Goal: Task Accomplishment & Management: Use online tool/utility

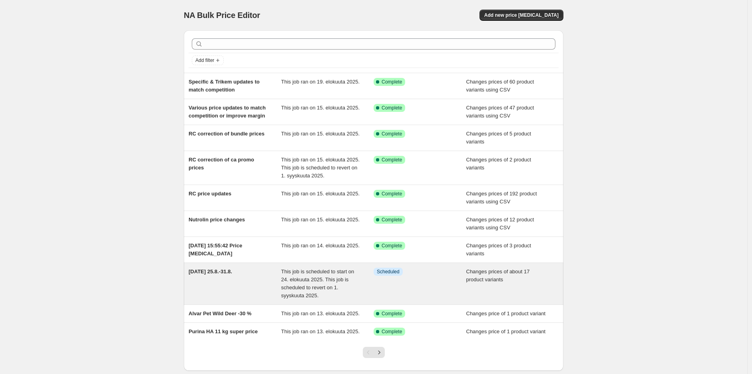
click at [223, 280] on div "[DATE] 25.8.-31.8." at bounding box center [235, 284] width 93 height 32
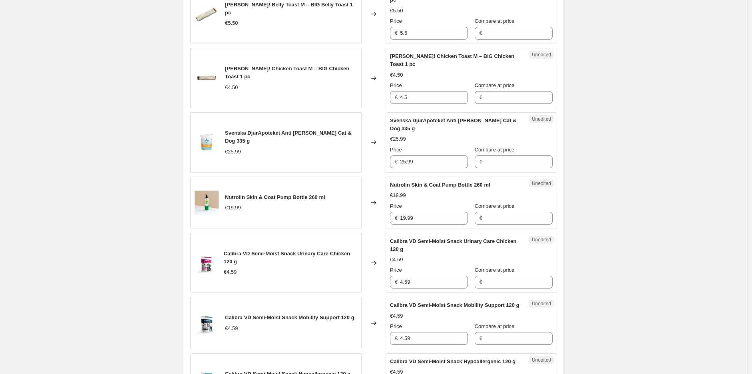
scroll to position [355, 0]
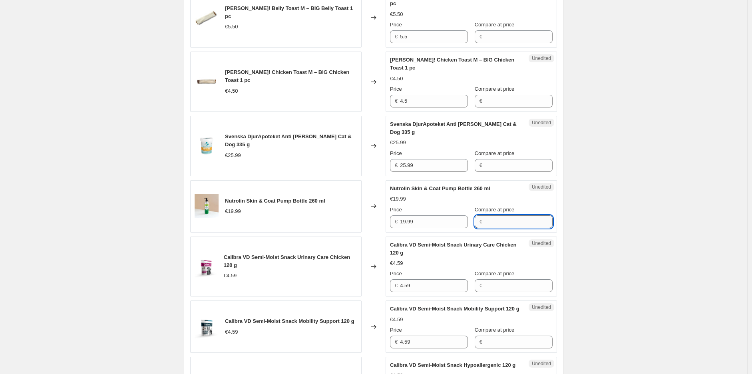
click at [488, 215] on input "Compare at price" at bounding box center [519, 221] width 68 height 13
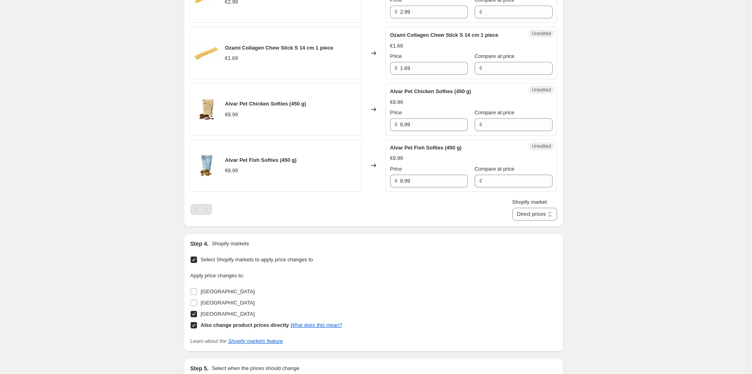
scroll to position [1154, 0]
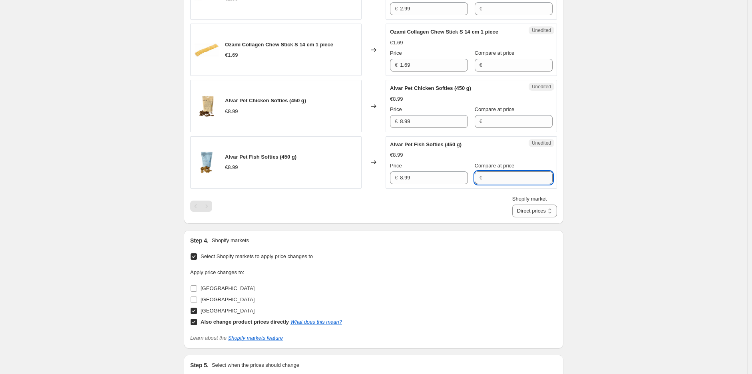
click at [493, 184] on input "Compare at price" at bounding box center [519, 177] width 68 height 13
type input "8,99"
click at [421, 184] on input "8.99" at bounding box center [434, 177] width 68 height 13
click at [531, 184] on input "Compare at price" at bounding box center [519, 177] width 68 height 13
type input "8.99"
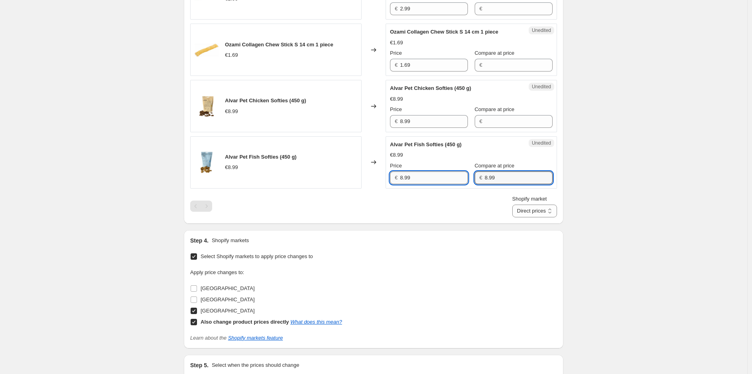
click at [441, 184] on input "8.99" at bounding box center [434, 177] width 68 height 13
type input "8.09"
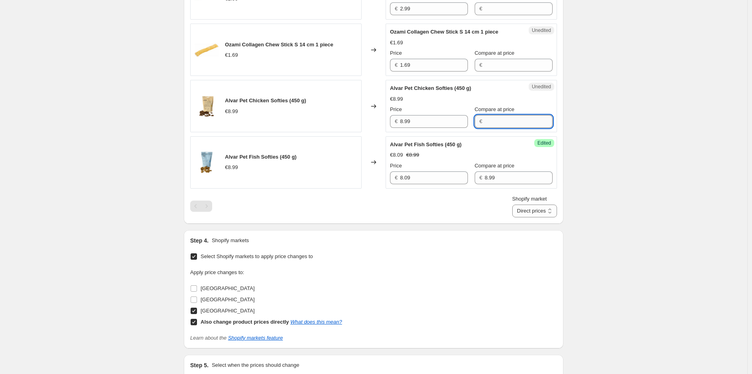
click at [492, 128] on input "Compare at price" at bounding box center [519, 121] width 68 height 13
type input "8.99"
click at [430, 128] on input "8.99" at bounding box center [434, 121] width 68 height 13
type input "8.09"
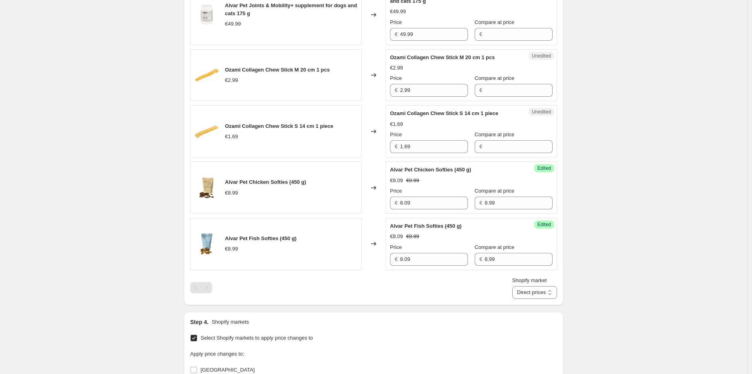
scroll to position [1065, 0]
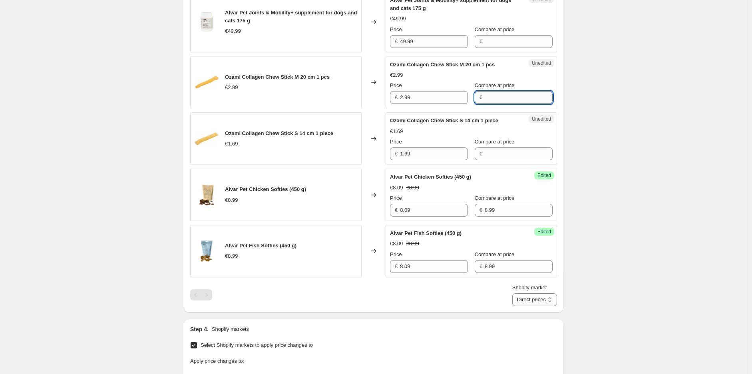
click at [485, 104] on input "Compare at price" at bounding box center [519, 97] width 68 height 13
type input "2.99"
click at [430, 104] on input "2.99" at bounding box center [434, 97] width 68 height 13
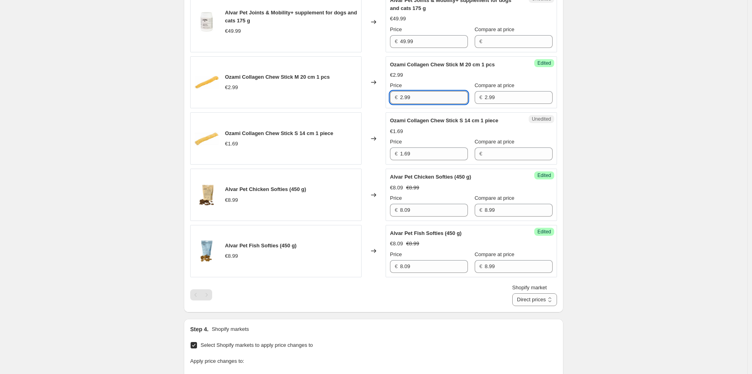
click at [430, 104] on input "2.99" at bounding box center [434, 97] width 68 height 13
type input "1.79"
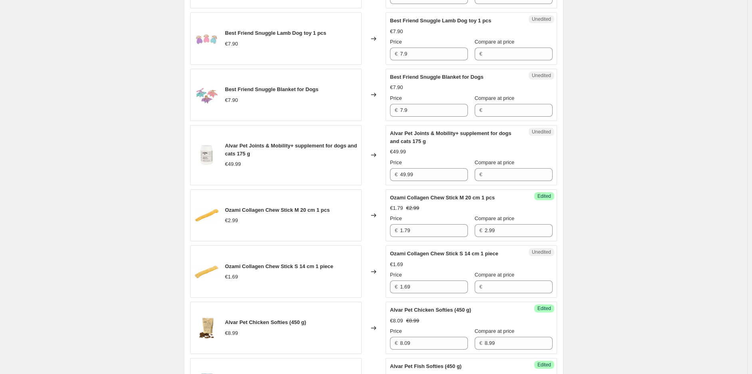
click at [482, 181] on div "€" at bounding box center [514, 174] width 78 height 13
type input "49.99"
click at [428, 181] on input "49.99" at bounding box center [434, 174] width 68 height 13
click at [436, 181] on input "49.99" at bounding box center [434, 174] width 68 height 13
click at [435, 181] on input "49.99" at bounding box center [434, 174] width 68 height 13
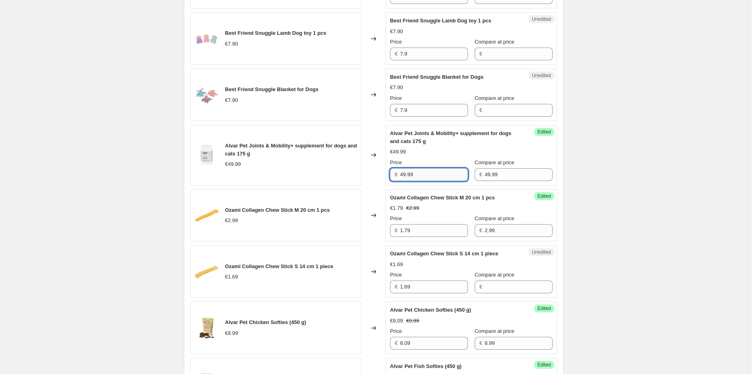
click at [435, 181] on input "49.99" at bounding box center [434, 174] width 68 height 13
type input "2"
type input "42.49"
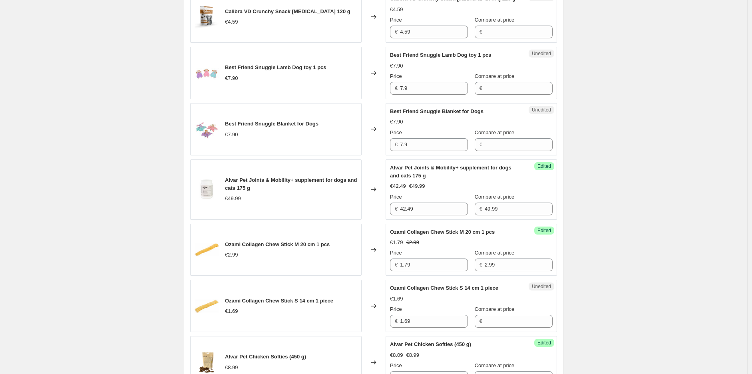
scroll to position [888, 0]
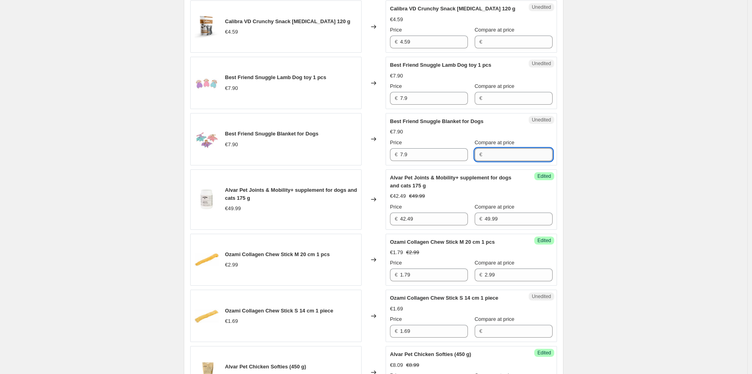
click at [525, 161] on input "Compare at price" at bounding box center [519, 154] width 68 height 13
type input "7.9"
click at [412, 161] on input "7.9" at bounding box center [434, 154] width 68 height 13
type input "4.74"
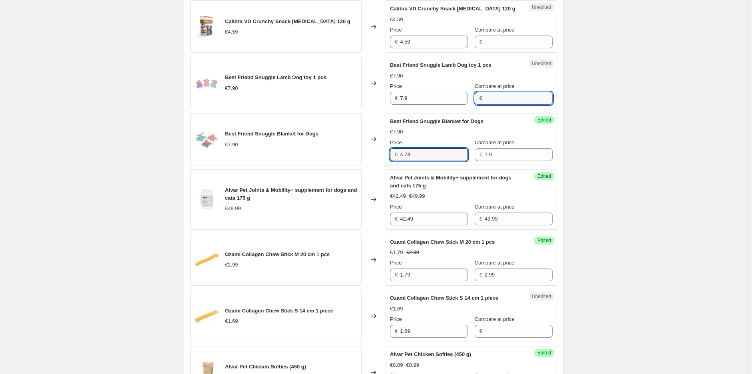
click at [503, 105] on input "Compare at price" at bounding box center [519, 98] width 68 height 13
type input "7.9"
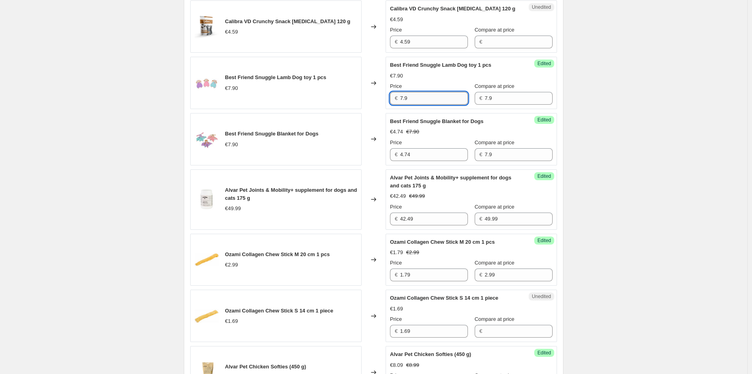
click at [415, 105] on input "7.9" at bounding box center [434, 98] width 68 height 13
type input "4.74"
click at [683, 161] on div "[DATE] 25.8.-31.8.. This page is ready [DATE] 25.8.-31.8. Info Scheduled Copy t…" at bounding box center [373, 0] width 747 height 1776
click at [679, 170] on div "[DATE] 25.8.-31.8.. This page is ready [DATE] 25.8.-31.8. Info Scheduled Copy t…" at bounding box center [373, 0] width 747 height 1776
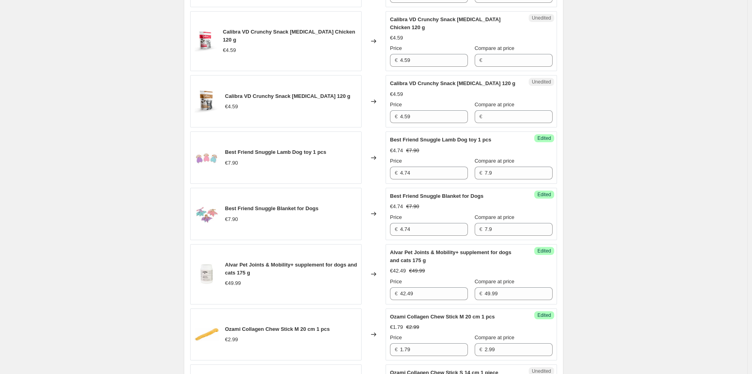
scroll to position [799, 0]
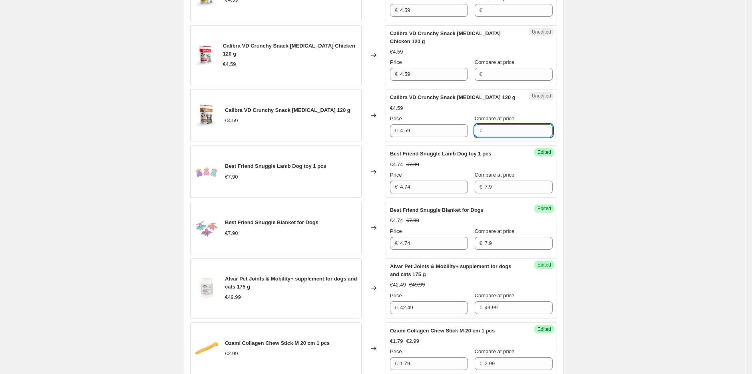
click at [507, 137] on input "Compare at price" at bounding box center [519, 130] width 68 height 13
click at [426, 137] on input "4.59" at bounding box center [434, 130] width 68 height 13
click at [485, 137] on input "Compare at price" at bounding box center [519, 130] width 68 height 13
paste input "4.59"
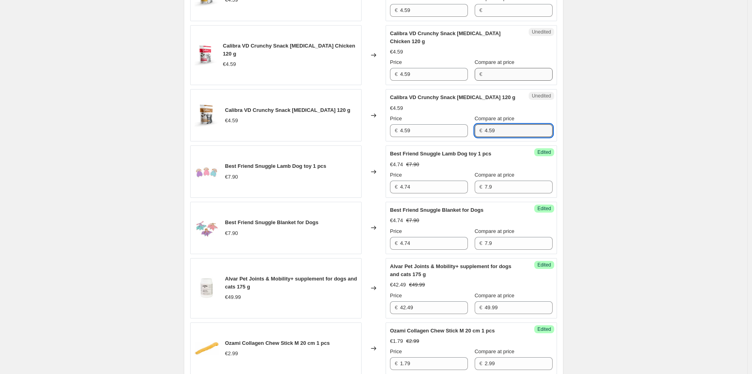
type input "4.59"
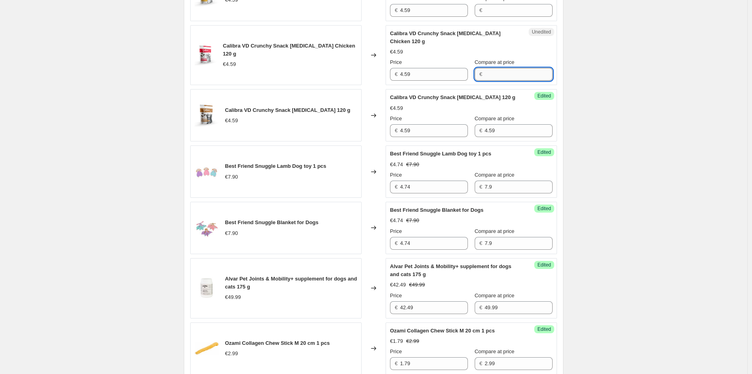
click at [497, 81] on input "Compare at price" at bounding box center [519, 74] width 68 height 13
paste input "4.59"
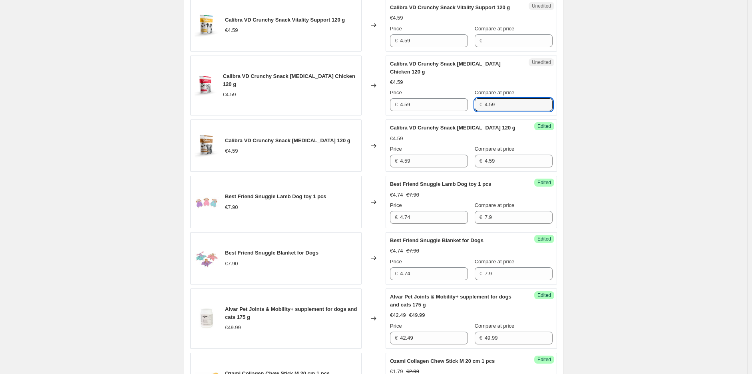
scroll to position [710, 0]
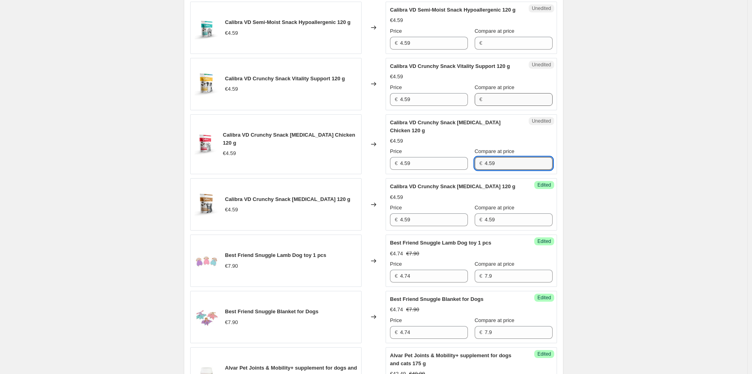
type input "4.59"
click at [499, 106] on input "Compare at price" at bounding box center [519, 99] width 68 height 13
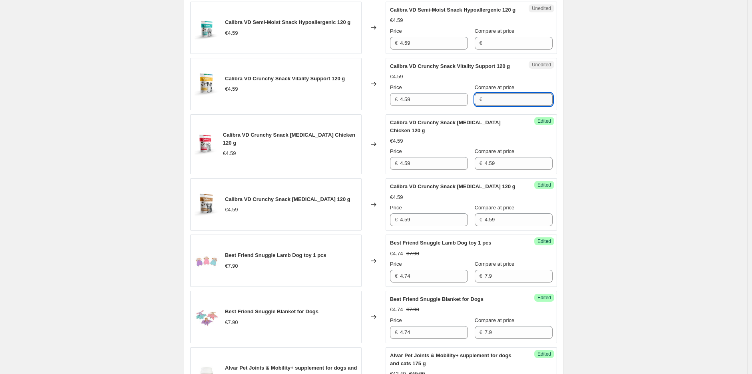
paste input "4.59"
type input "4.59"
click at [498, 50] on input "Compare at price" at bounding box center [519, 43] width 68 height 13
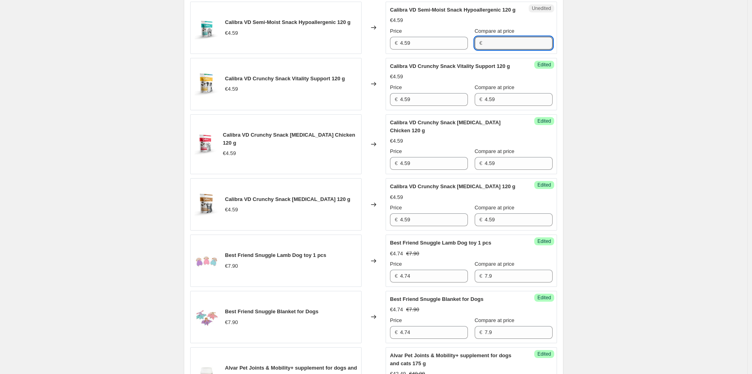
paste input "4.59"
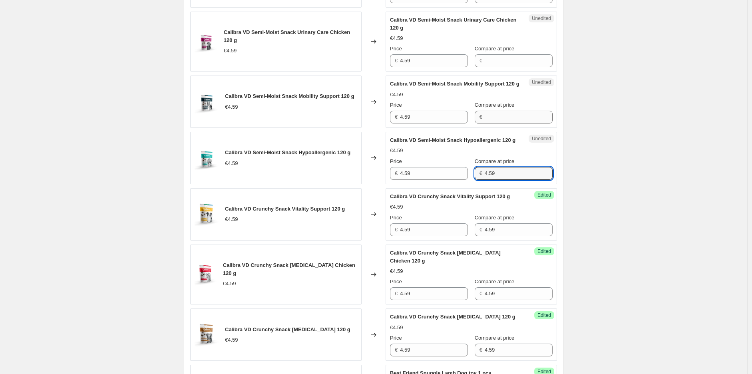
scroll to position [577, 0]
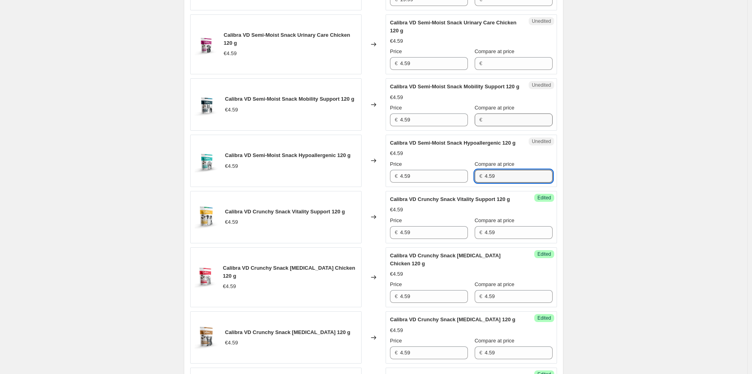
type input "4.59"
click at [503, 121] on input "Compare at price" at bounding box center [519, 119] width 68 height 13
paste input "4.59"
type input "4.59"
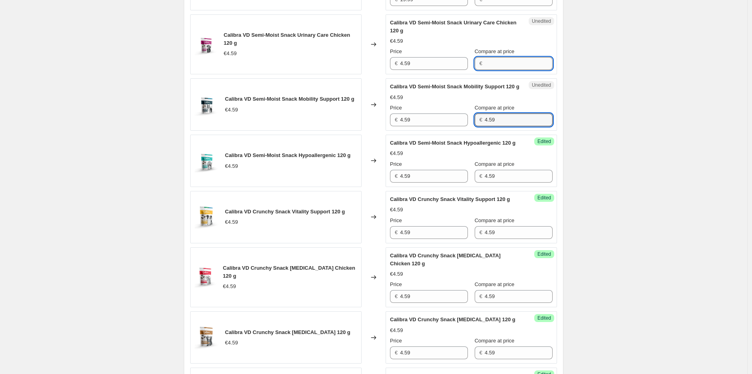
click at [507, 57] on input "Compare at price" at bounding box center [519, 63] width 68 height 13
paste input "4.59"
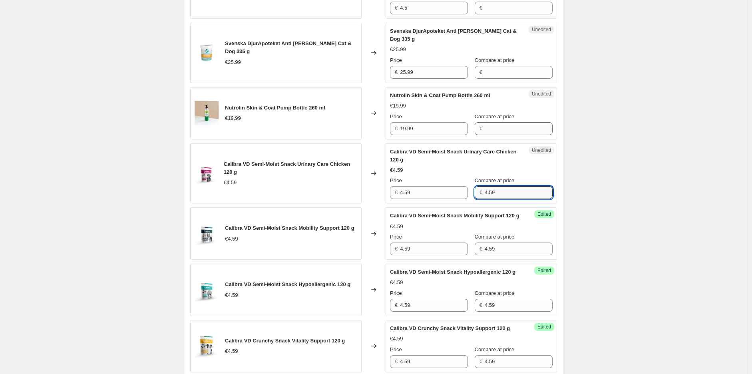
scroll to position [444, 0]
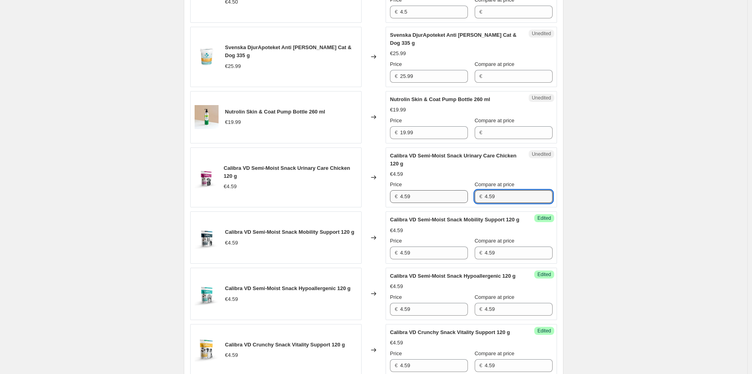
type input "4.59"
click at [430, 190] on input "4.59" at bounding box center [434, 196] width 68 height 13
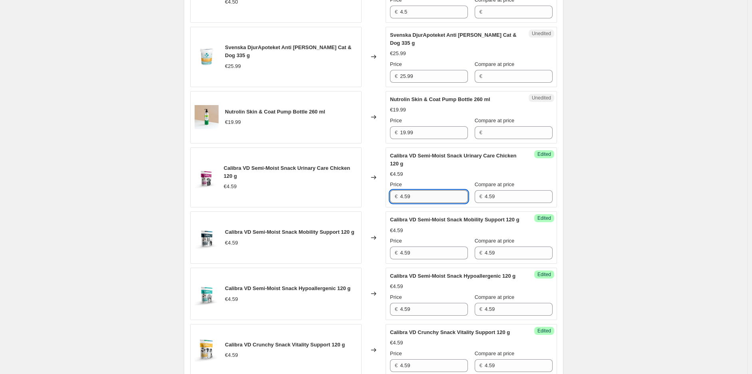
click at [430, 190] on input "4.59" at bounding box center [434, 196] width 68 height 13
type input "3.99"
click at [422, 251] on input "4.59" at bounding box center [434, 253] width 68 height 13
paste input "3.99"
click at [416, 254] on input "4.593.99" at bounding box center [434, 253] width 68 height 13
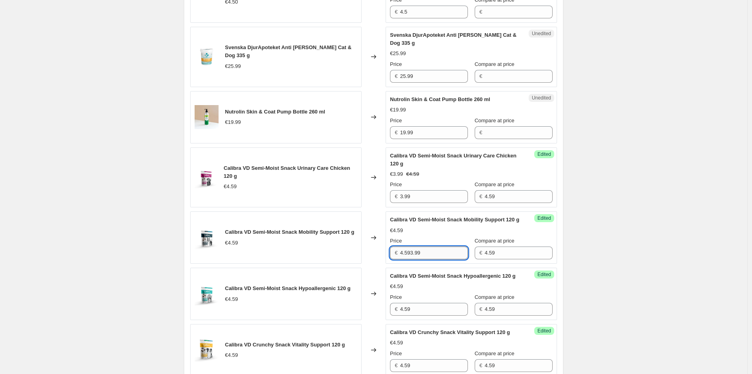
click at [416, 254] on input "4.593.99" at bounding box center [434, 253] width 68 height 13
paste input "text"
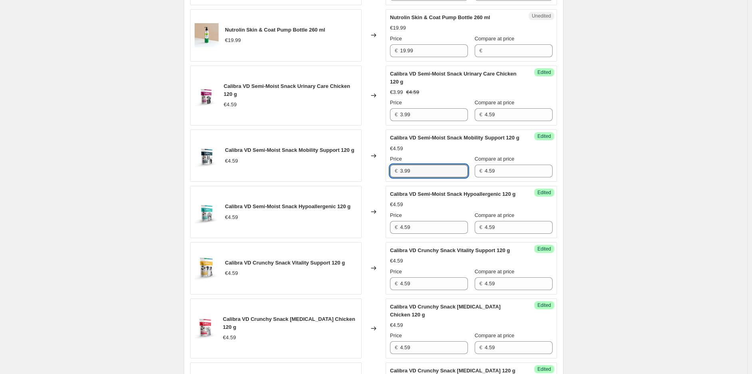
scroll to position [533, 0]
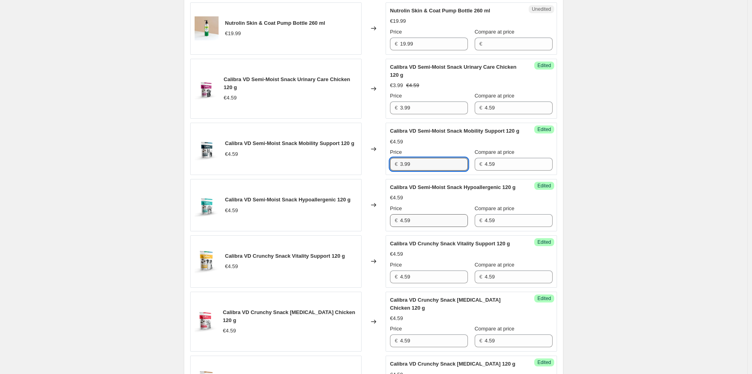
type input "3.99"
click at [409, 227] on input "4.59" at bounding box center [434, 220] width 68 height 13
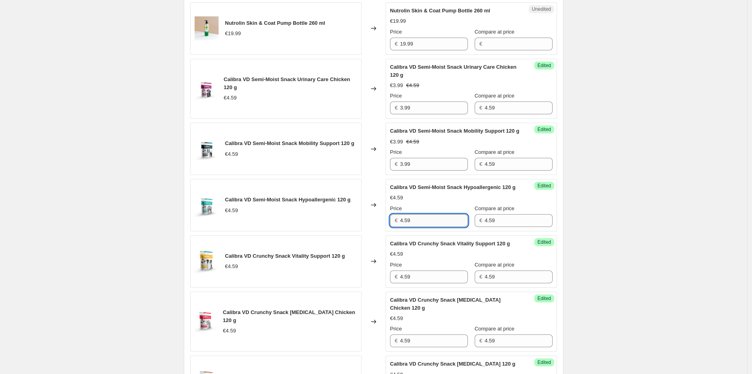
click at [409, 227] on input "4.59" at bounding box center [434, 220] width 68 height 13
paste input "3.9"
type input "3.99"
click at [424, 283] on input "4.59" at bounding box center [434, 277] width 68 height 13
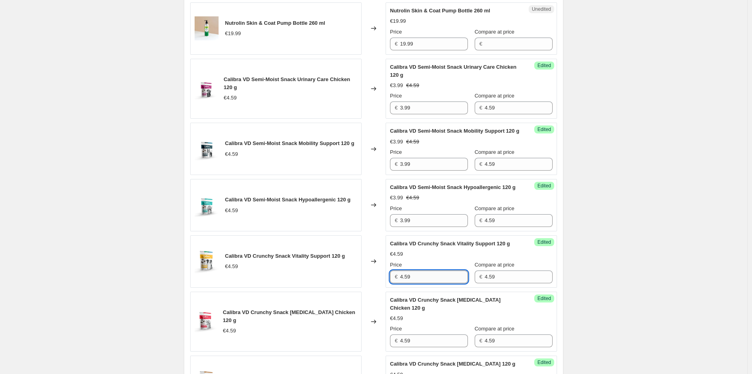
paste input "3.9"
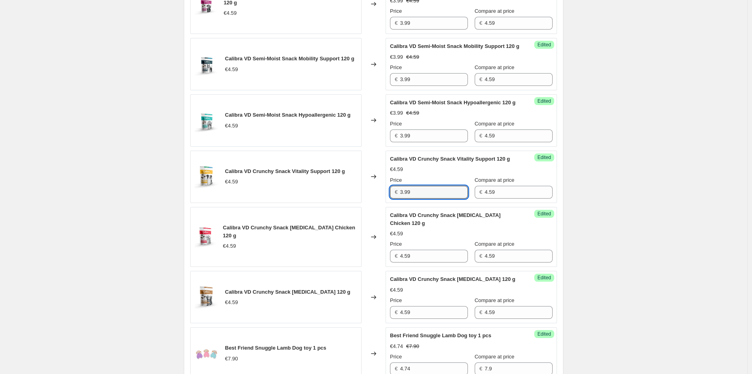
scroll to position [621, 0]
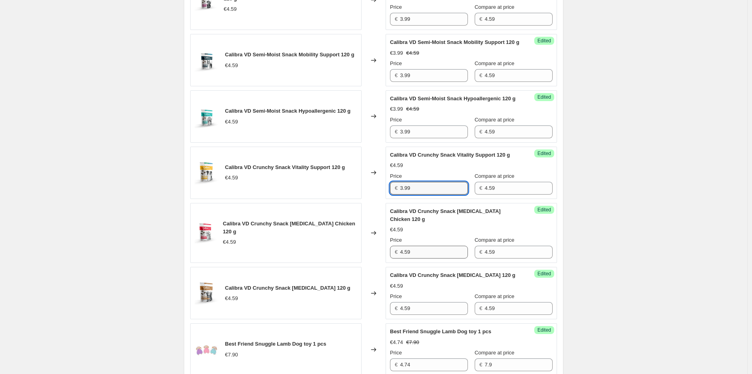
type input "3.99"
click at [426, 259] on input "4.59" at bounding box center [434, 252] width 68 height 13
paste input "3.9"
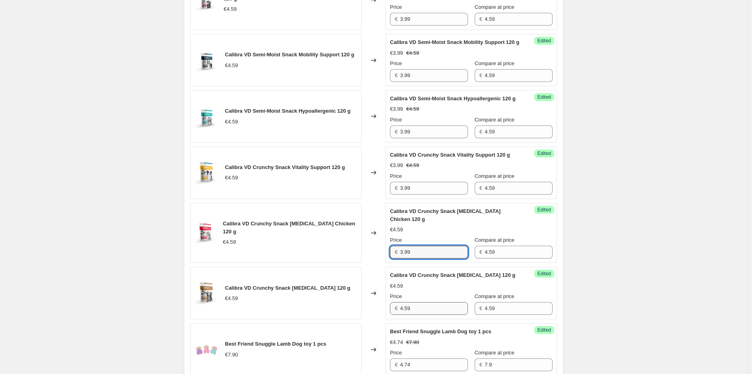
type input "3.99"
click at [422, 315] on input "4.59" at bounding box center [434, 308] width 68 height 13
paste input "3.9"
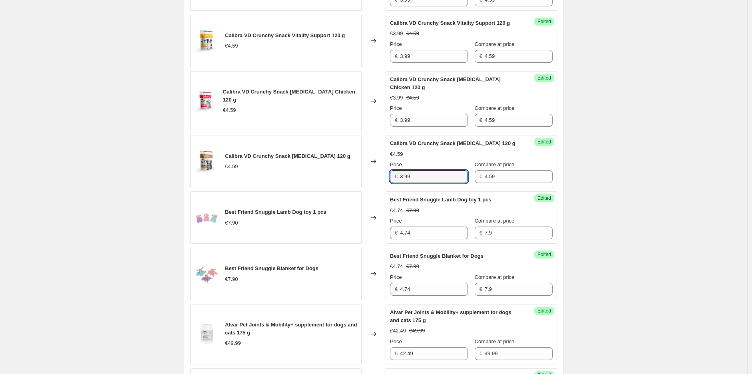
scroll to position [754, 0]
type input "3.99"
click at [652, 170] on div "[DATE] 25.8.-31.8.. This page is ready [DATE] 25.8.-31.8. Info Scheduled Copy t…" at bounding box center [373, 134] width 747 height 1776
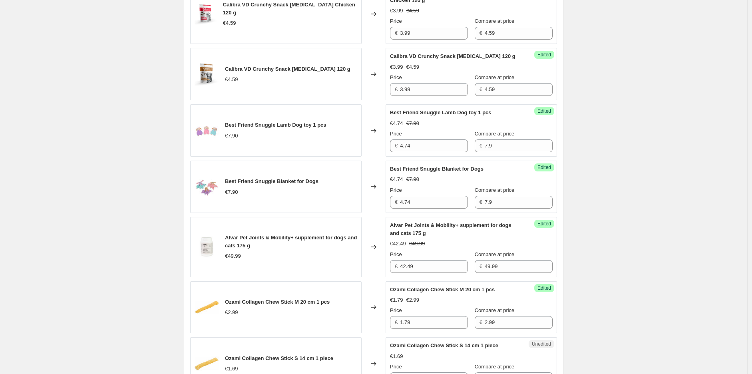
scroll to position [844, 0]
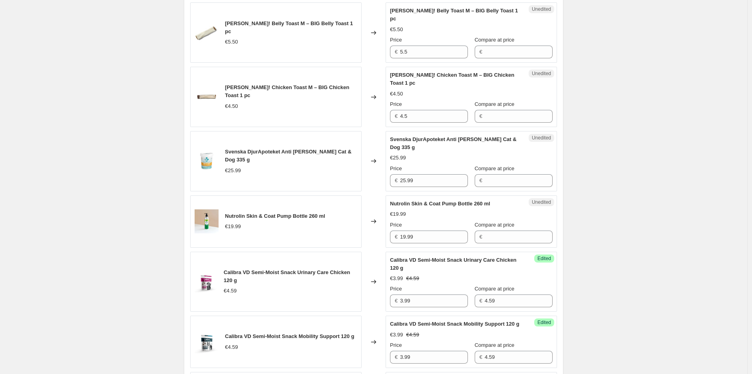
scroll to position [355, 0]
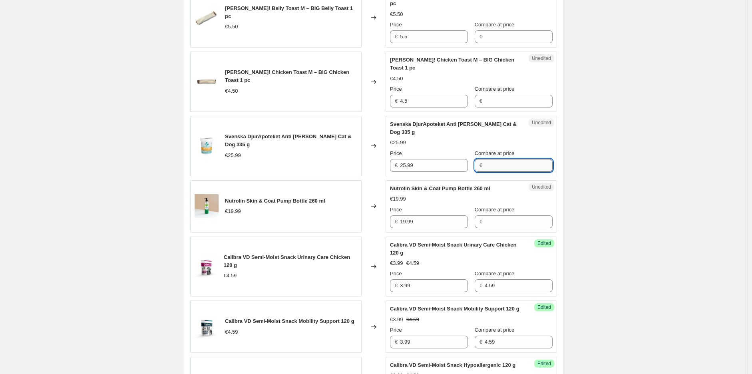
click at [493, 160] on input "Compare at price" at bounding box center [519, 165] width 68 height 13
type input "25.99"
click at [440, 149] on div "Price" at bounding box center [429, 153] width 78 height 8
click at [432, 159] on input "25.99" at bounding box center [434, 165] width 68 height 13
click at [433, 159] on input "25.99" at bounding box center [434, 165] width 68 height 13
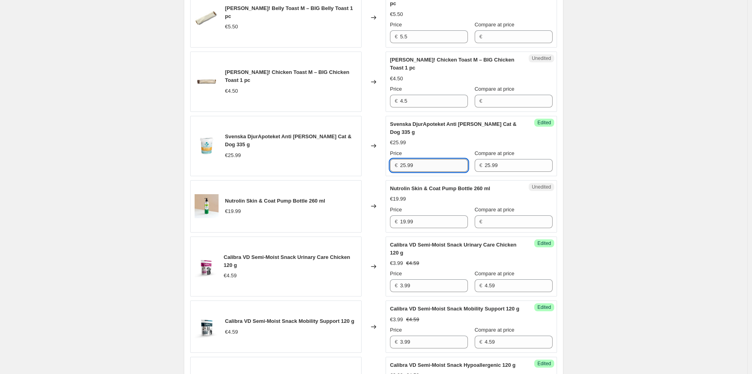
click at [433, 159] on input "25.99" at bounding box center [434, 165] width 68 height 13
type input "20.79"
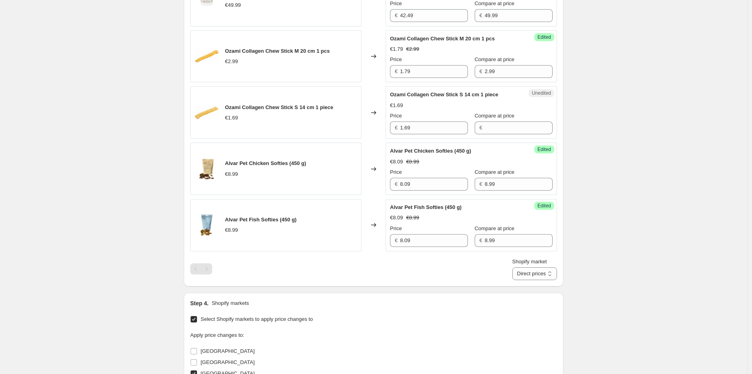
scroll to position [1110, 0]
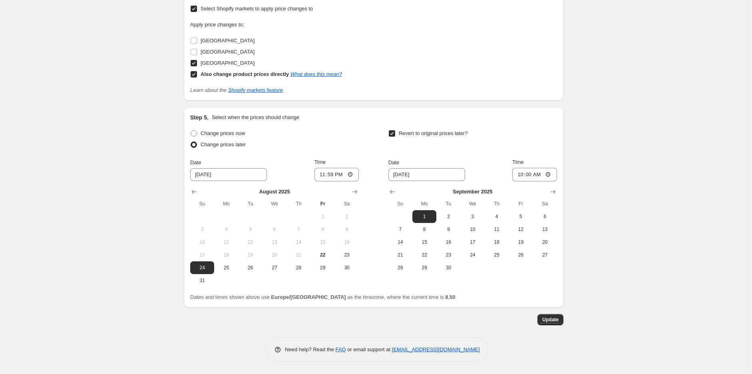
scroll to position [1427, 0]
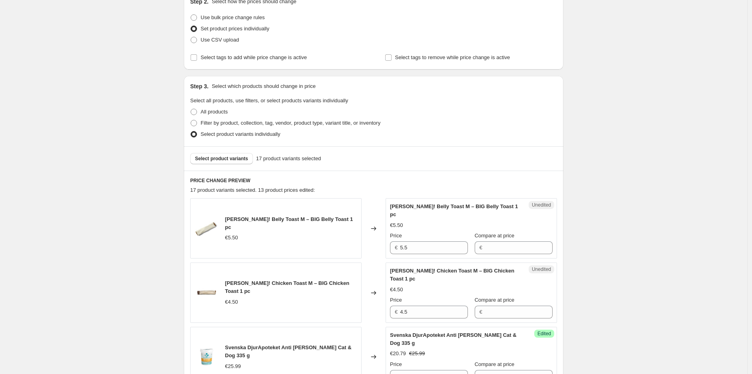
scroll to position [183, 0]
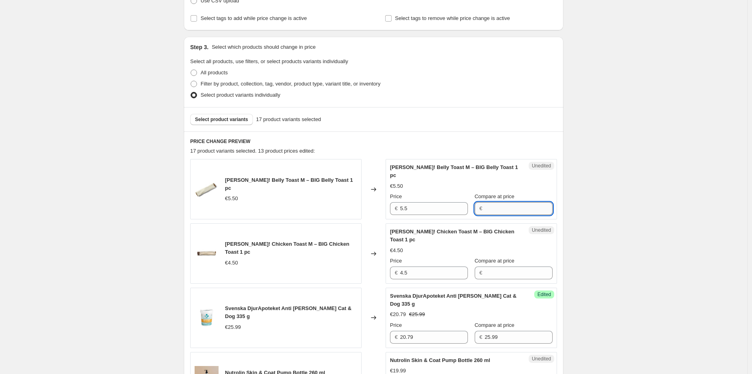
click at [509, 202] on input "Compare at price" at bounding box center [519, 208] width 68 height 13
type input "5.99"
click at [408, 209] on div "Success Edited [PERSON_NAME]! Belly Toast M – BIG Belly Toast 1 pc €5.50 €5.99 …" at bounding box center [471, 189] width 171 height 60
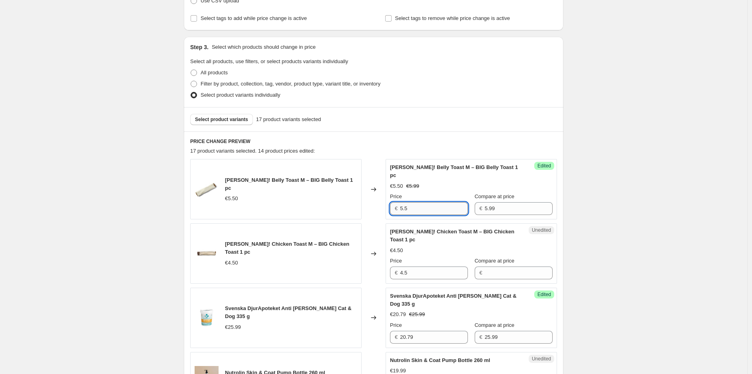
click at [421, 202] on input "5.5" at bounding box center [434, 208] width 68 height 13
type input "4.99"
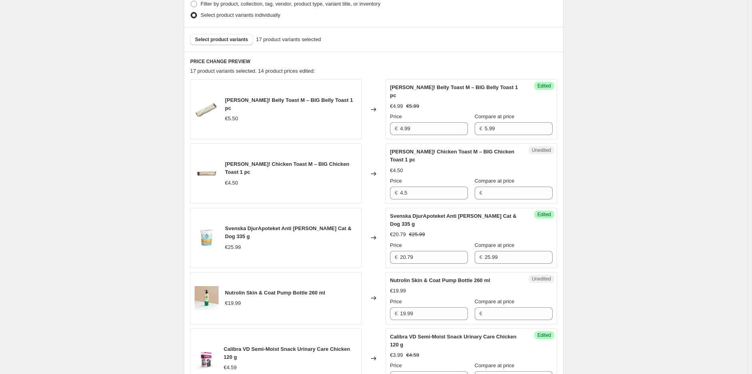
scroll to position [272, 0]
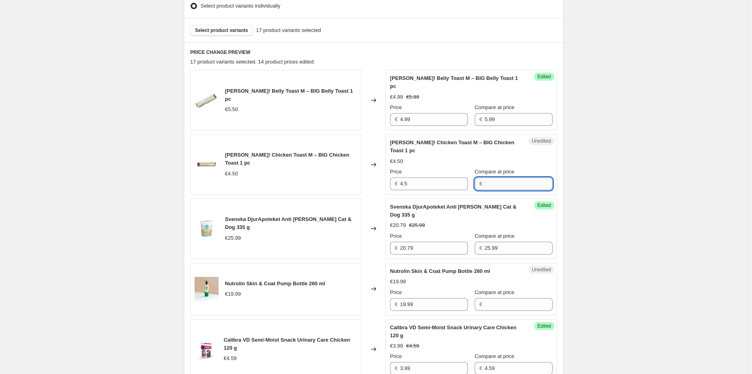
click at [508, 178] on input "Compare at price" at bounding box center [519, 183] width 68 height 13
type input "5.99"
click at [440, 181] on input "4.5" at bounding box center [434, 183] width 68 height 13
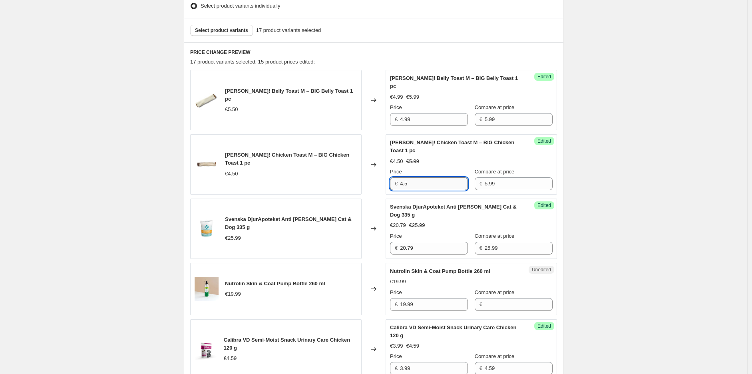
click at [440, 181] on input "4.5" at bounding box center [434, 183] width 68 height 13
type input "4.99"
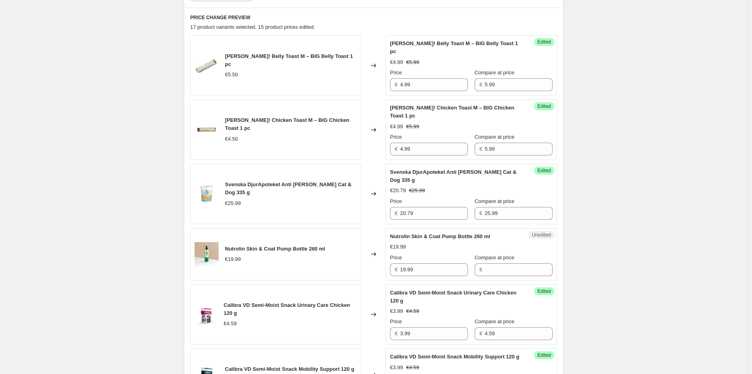
scroll to position [361, 0]
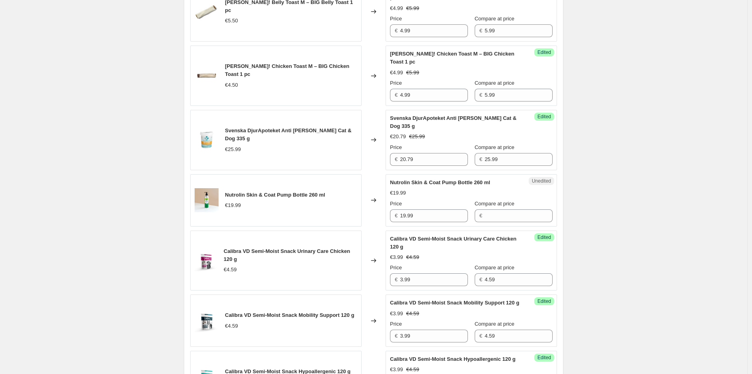
click at [517, 201] on div "Compare at price €" at bounding box center [514, 211] width 78 height 22
click at [499, 216] on div "Unedited Nutrolin Skin & Coat Pump Bottle 260 ml €19.99 Price € 19.99 Compare a…" at bounding box center [471, 200] width 171 height 52
click at [506, 210] on input "Compare at price" at bounding box center [519, 215] width 68 height 13
type input "22.9"
click at [418, 200] on div "Price" at bounding box center [429, 204] width 78 height 8
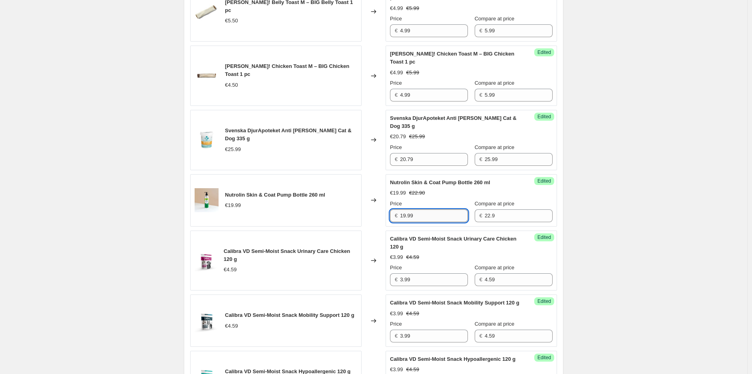
click at [427, 209] on input "19.99" at bounding box center [434, 215] width 68 height 13
type input "15.99"
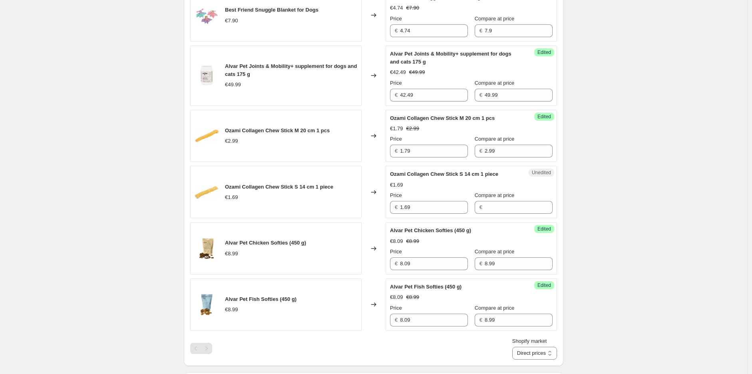
scroll to position [1027, 0]
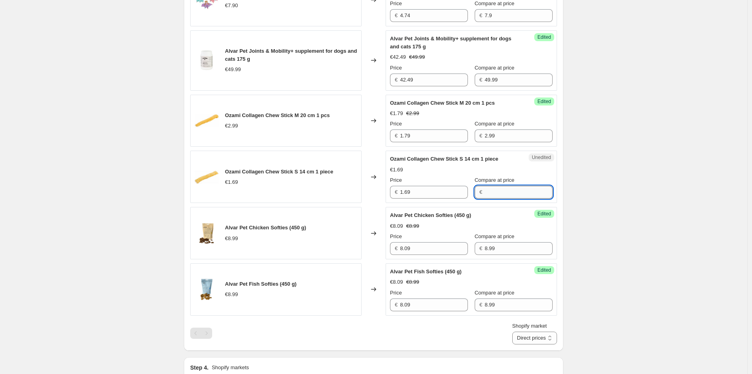
click at [526, 199] on input "Compare at price" at bounding box center [519, 192] width 68 height 13
type input "1.89"
click at [423, 199] on input "1.69" at bounding box center [434, 192] width 68 height 13
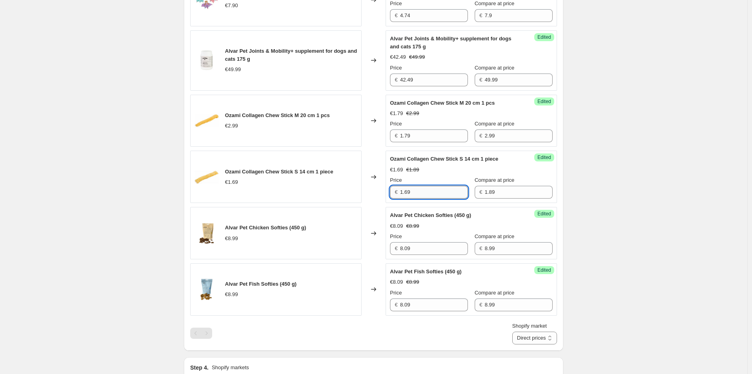
click at [423, 199] on input "1.69" at bounding box center [434, 192] width 68 height 13
type input "."
type input "1.13"
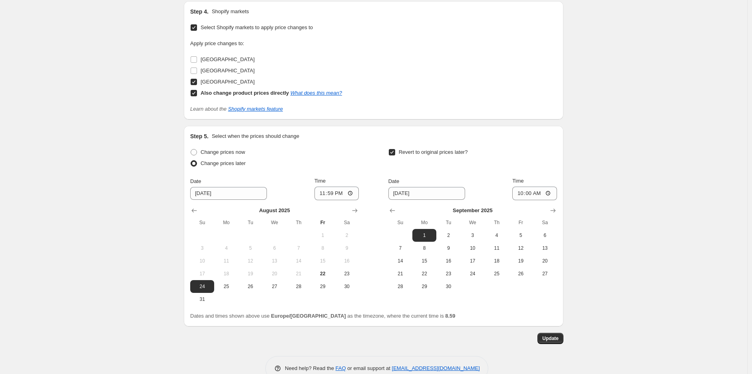
scroll to position [1427, 0]
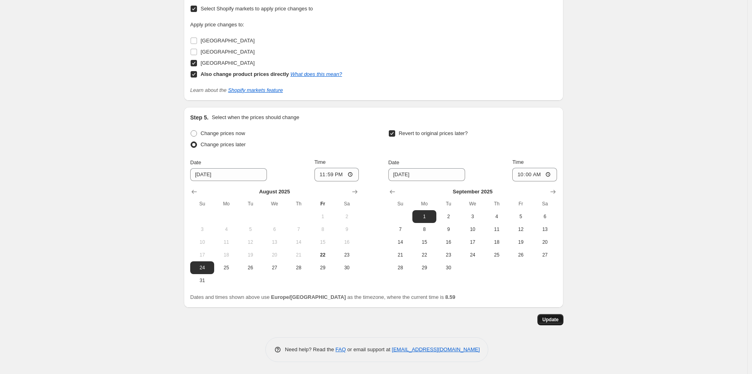
click at [554, 323] on button "Update" at bounding box center [550, 319] width 26 height 11
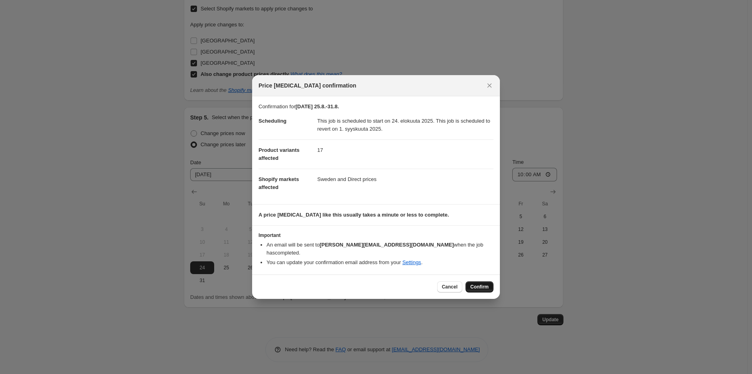
click at [479, 281] on button "Confirm" at bounding box center [480, 286] width 28 height 11
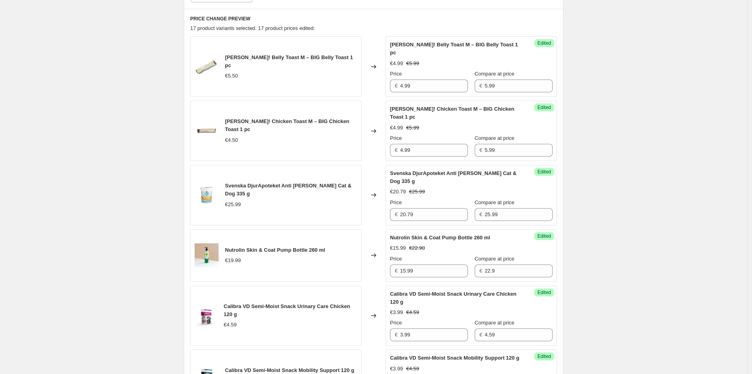
scroll to position [228, 0]
